Goal: Check status: Check status

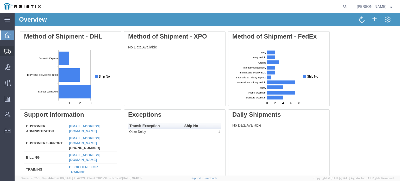
click at [6, 47] on div at bounding box center [7, 51] width 15 height 10
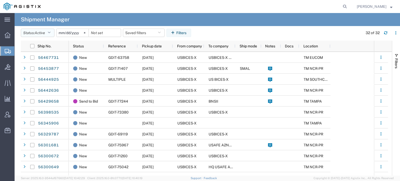
click at [49, 32] on icon "button" at bounding box center [49, 33] width 3 height 4
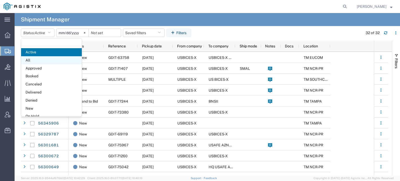
click at [39, 61] on span "All" at bounding box center [51, 60] width 61 height 8
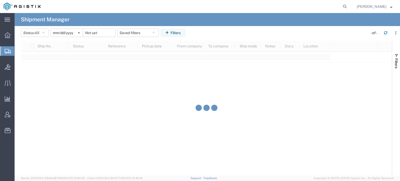
click at [63, 32] on input "[DATE]" at bounding box center [67, 33] width 32 height 8
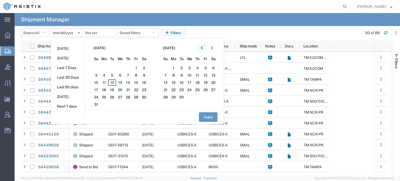
click at [203, 48] on icon "button" at bounding box center [202, 47] width 2 height 3
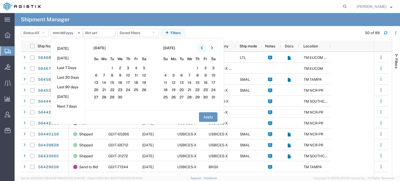
click at [203, 48] on icon "button" at bounding box center [202, 47] width 2 height 3
click at [99, 70] on span "1" at bounding box center [96, 68] width 8 height 6
click at [209, 117] on button "Apply" at bounding box center [208, 117] width 19 height 10
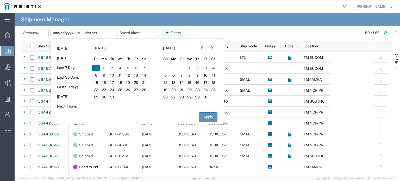
type input "[DATE]"
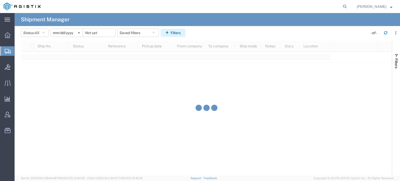
click at [174, 34] on button "Filters" at bounding box center [173, 33] width 25 height 8
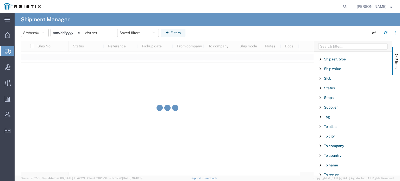
scroll to position [454, 0]
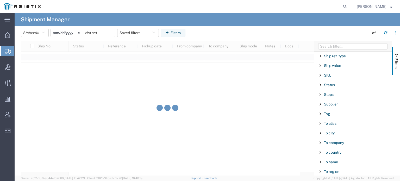
click at [334, 150] on span "To country" at bounding box center [332, 152] width 17 height 4
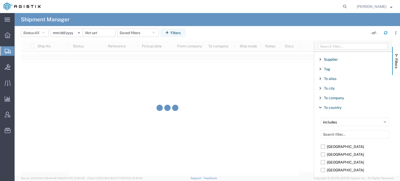
scroll to position [500, 0]
click at [343, 132] on input "Filter List 66 Filters" at bounding box center [355, 133] width 68 height 8
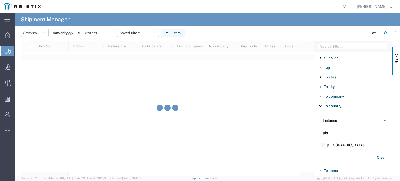
type input "phi"
click at [324, 143] on label "[GEOGRAPHIC_DATA]" at bounding box center [355, 145] width 68 height 8
click at [0, 0] on input "[GEOGRAPHIC_DATA]" at bounding box center [0, 0] width 0 height 0
click at [171, 34] on icon "button" at bounding box center [167, 33] width 5 height 4
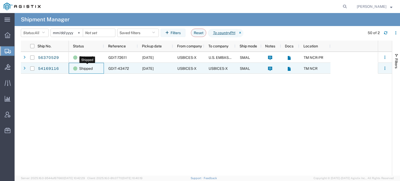
click at [86, 70] on span "Shipped" at bounding box center [86, 68] width 14 height 11
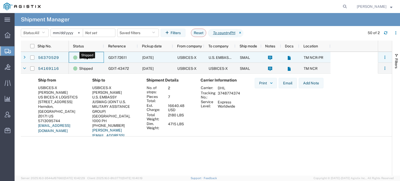
click at [87, 56] on span "Shipped" at bounding box center [86, 57] width 14 height 11
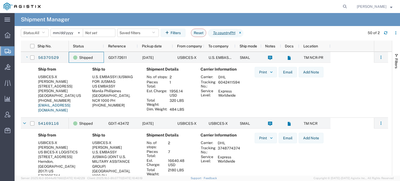
scroll to position [16, 0]
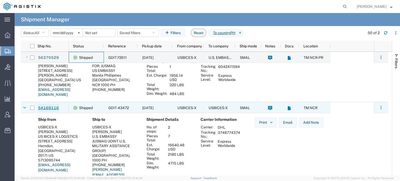
click at [52, 109] on link "54169116" at bounding box center [48, 108] width 21 height 8
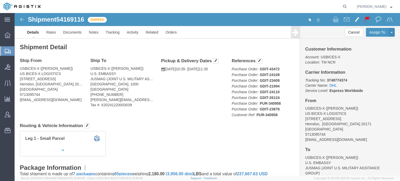
click img
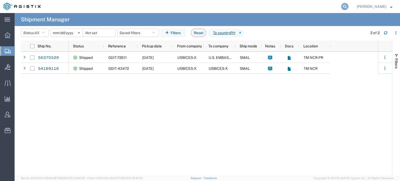
click at [347, 7] on icon at bounding box center [344, 6] width 7 height 7
click at [317, 9] on input "search" at bounding box center [262, 6] width 158 height 13
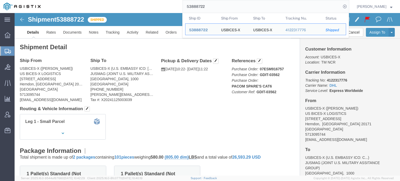
click div "Ship From USBICES-X ([PERSON_NAME]) US BICES-X LOGISTICS [STREET_ADDRESS] 57130…"
click at [213, 5] on input "53888722" at bounding box center [262, 6] width 158 height 13
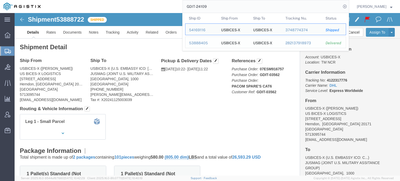
click at [205, 45] on div "53888405" at bounding box center [201, 42] width 25 height 5
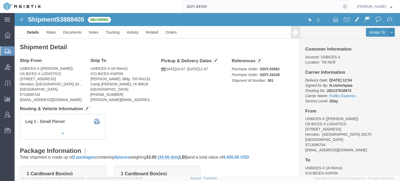
scroll to position [34, 0]
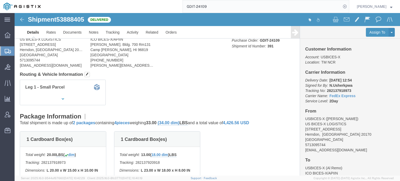
click at [228, 5] on input "GDIT-24109" at bounding box center [262, 6] width 158 height 13
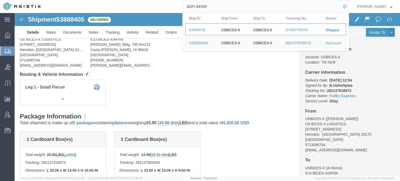
click at [204, 29] on div "54169116" at bounding box center [201, 29] width 25 height 5
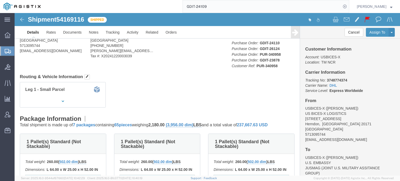
scroll to position [50, 0]
click div "Leg 1 - Small Parcel"
click at [222, 11] on input "GDIT-24109" at bounding box center [262, 6] width 158 height 13
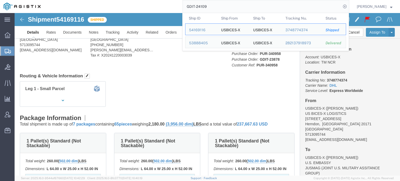
click at [222, 11] on input "GDIT-24109" at bounding box center [262, 6] width 158 height 13
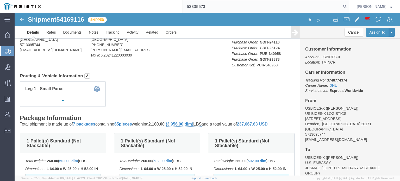
type input "53835573"
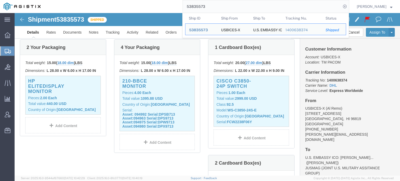
scroll to position [132, 0]
